Goal: Find specific page/section: Find specific page/section

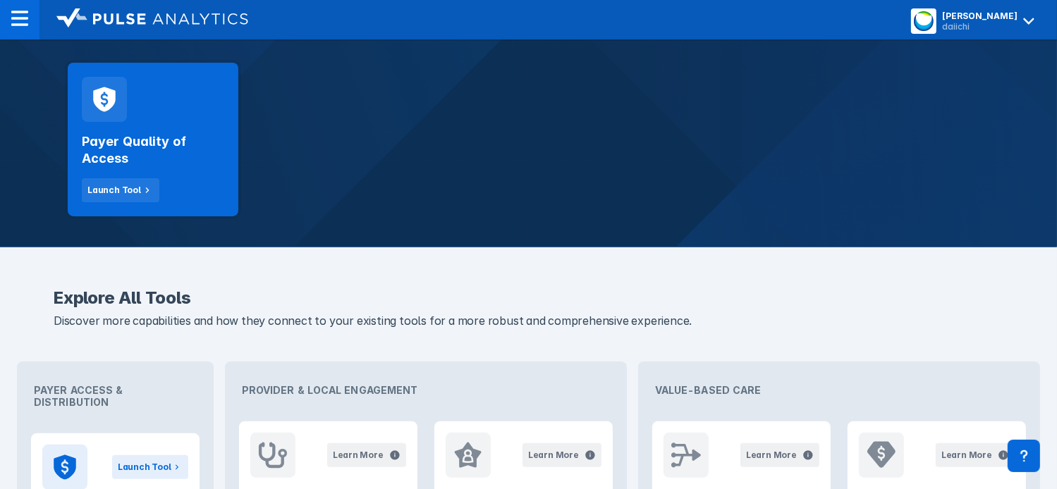
scroll to position [272, 0]
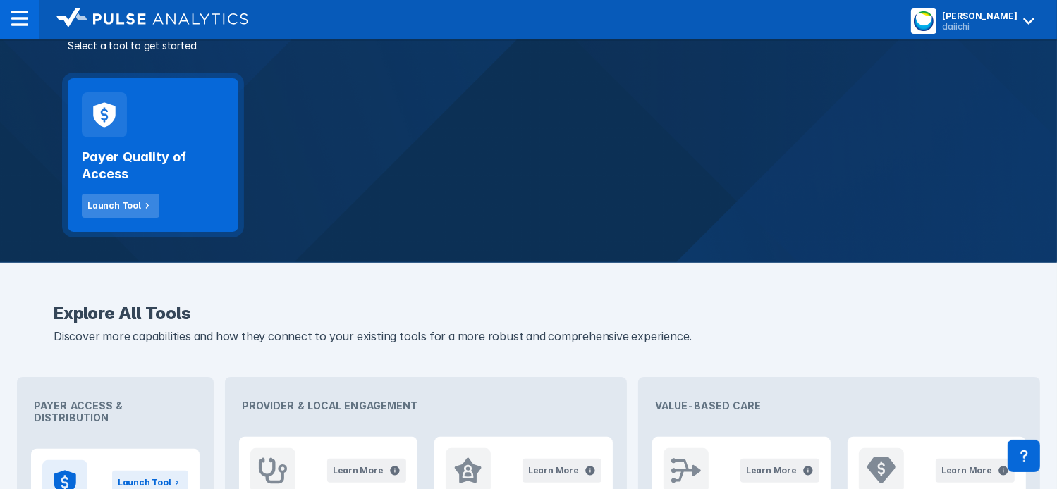
click at [141, 207] on icon at bounding box center [147, 206] width 13 height 13
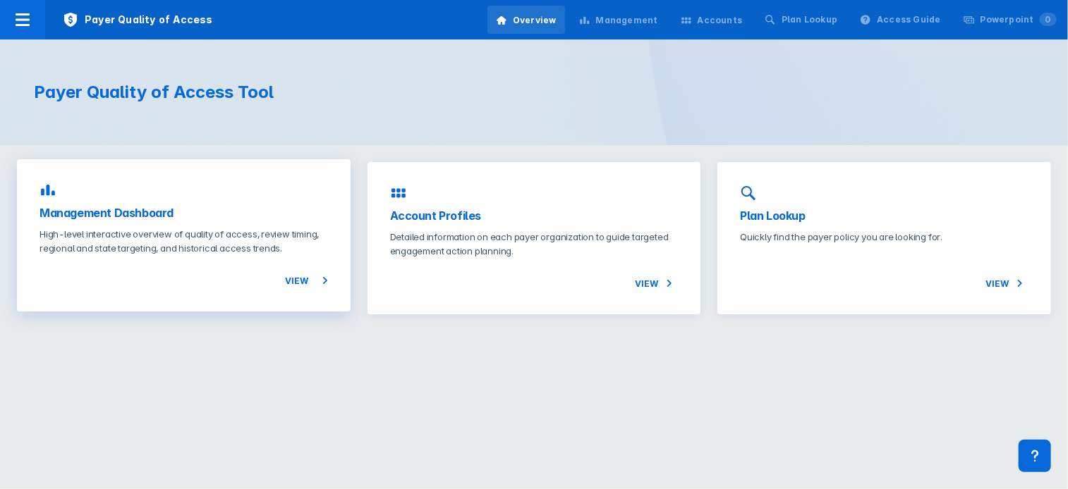
click at [313, 284] on span "View" at bounding box center [306, 280] width 43 height 17
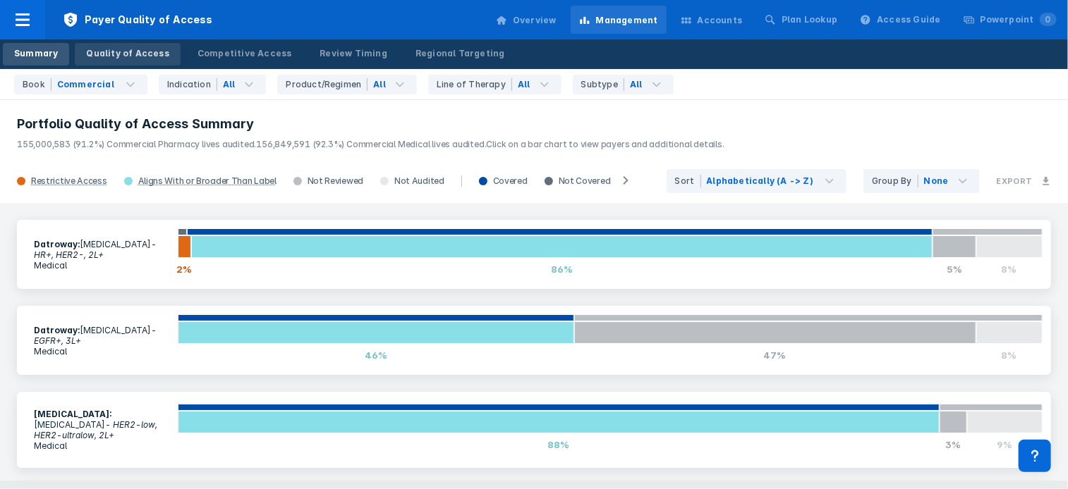
click at [147, 49] on div "Quality of Access" at bounding box center [127, 53] width 83 height 13
